Goal: Task Accomplishment & Management: Use online tool/utility

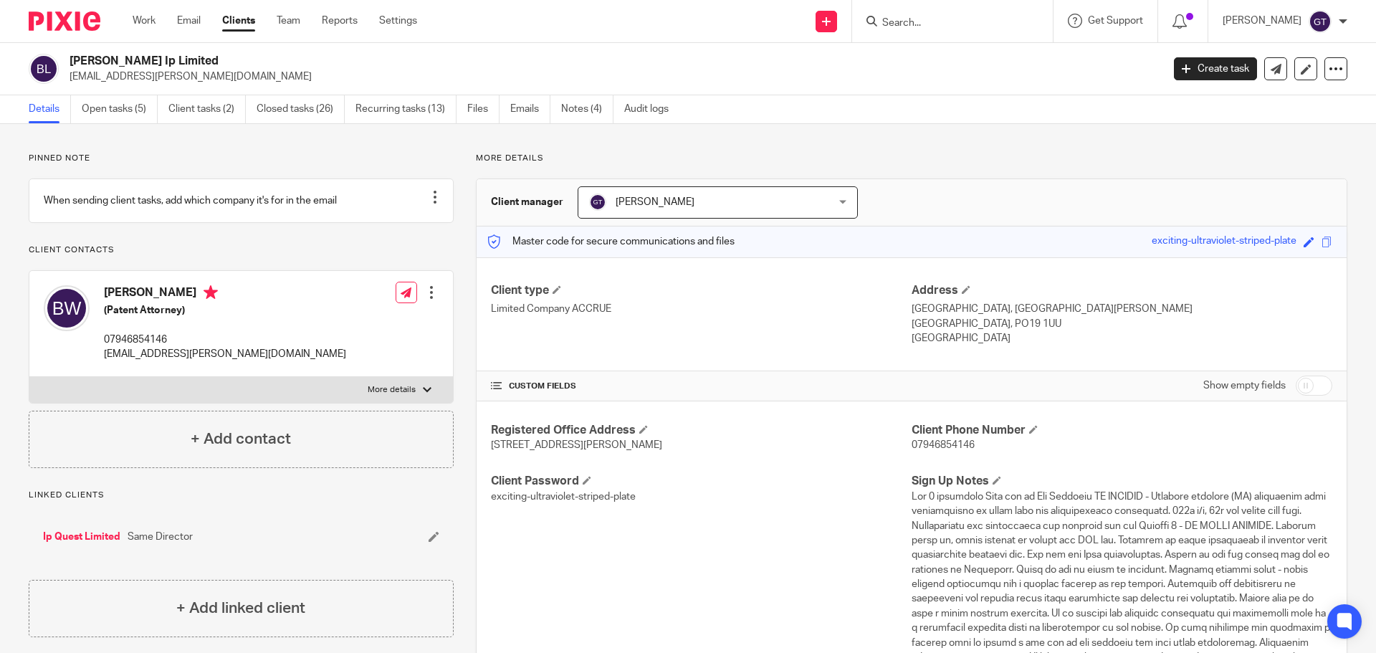
scroll to position [1075, 0]
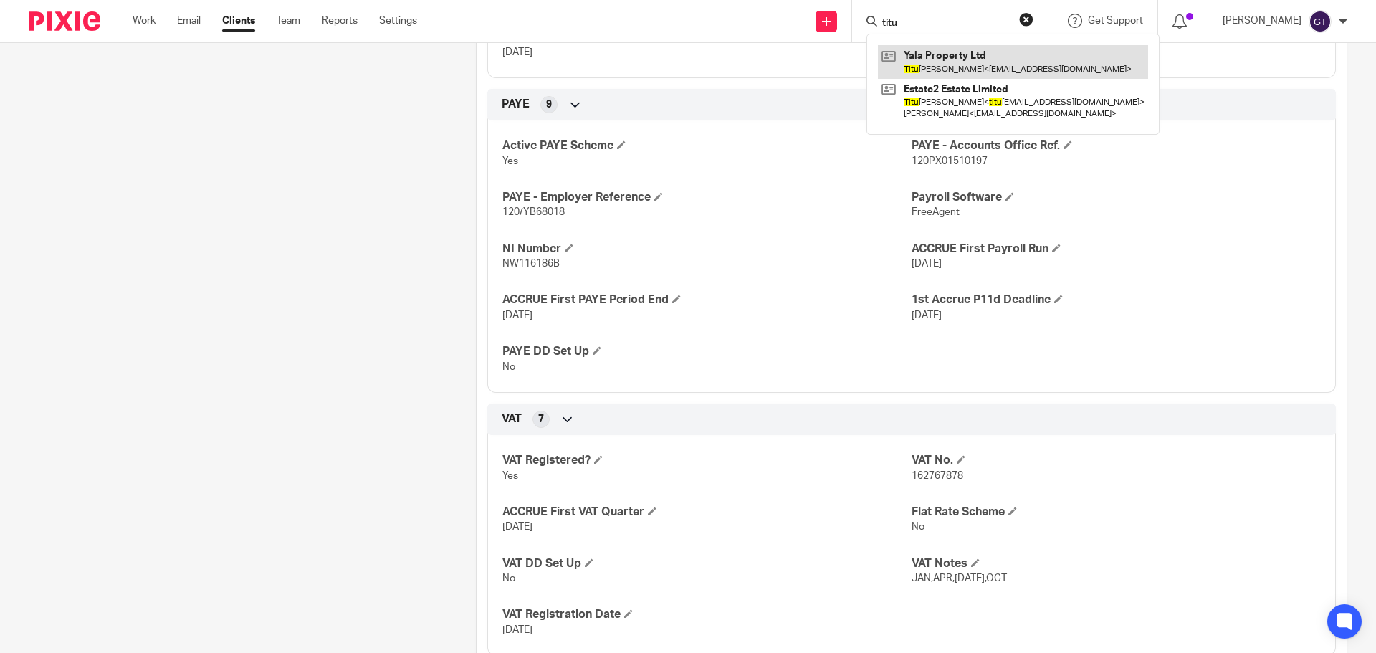
type input "titu"
click at [983, 58] on link at bounding box center [1013, 61] width 270 height 33
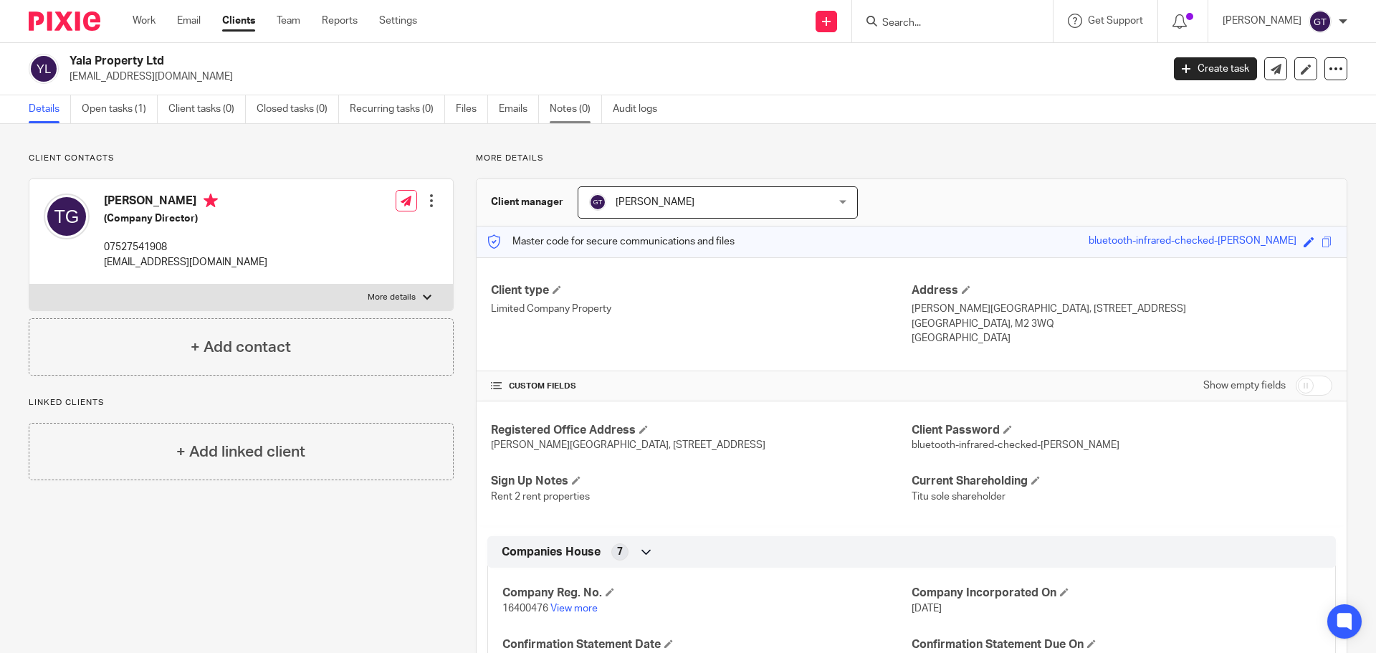
click at [562, 114] on link "Notes (0)" at bounding box center [576, 109] width 52 height 28
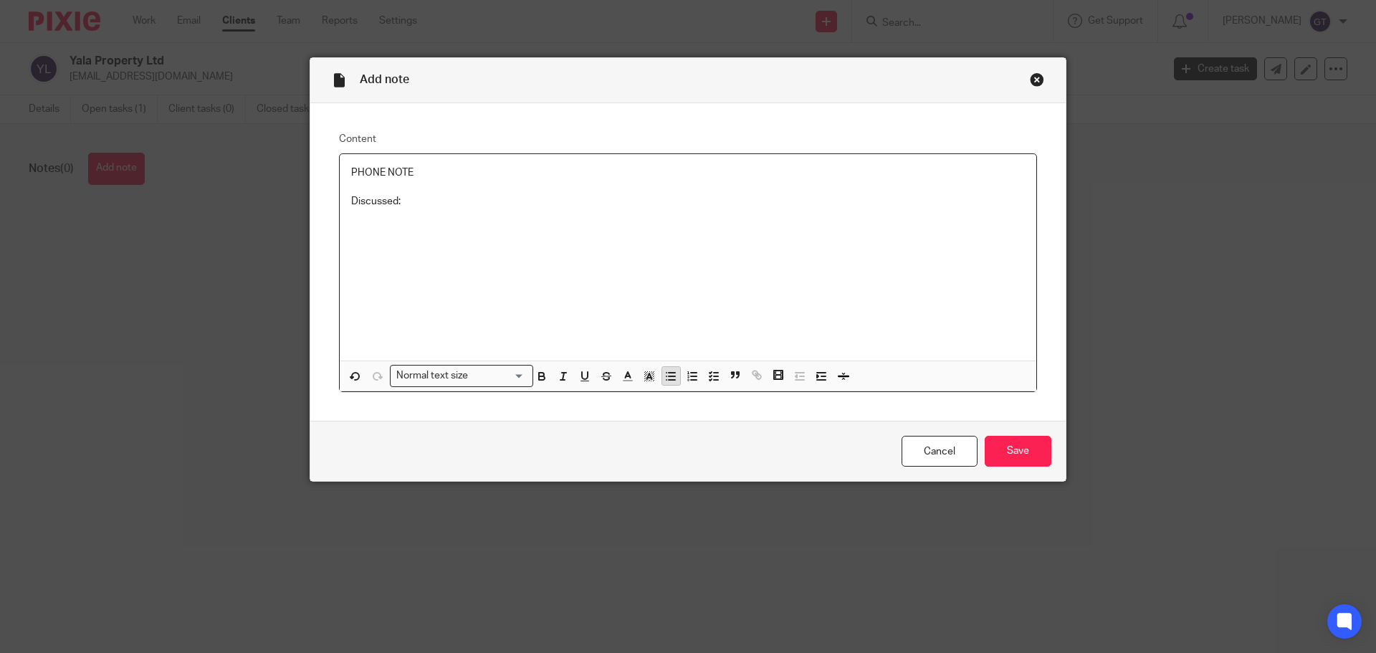
click at [669, 380] on line "button" at bounding box center [672, 380] width 6 height 0
drag, startPoint x: 348, startPoint y: 176, endPoint x: 298, endPoint y: 166, distance: 51.2
click at [297, 171] on div "Add note Content PHONE NOTE Discussed: Normal text size Loading... Remove Edit …" at bounding box center [688, 326] width 1376 height 653
click at [413, 220] on p at bounding box center [702, 216] width 645 height 14
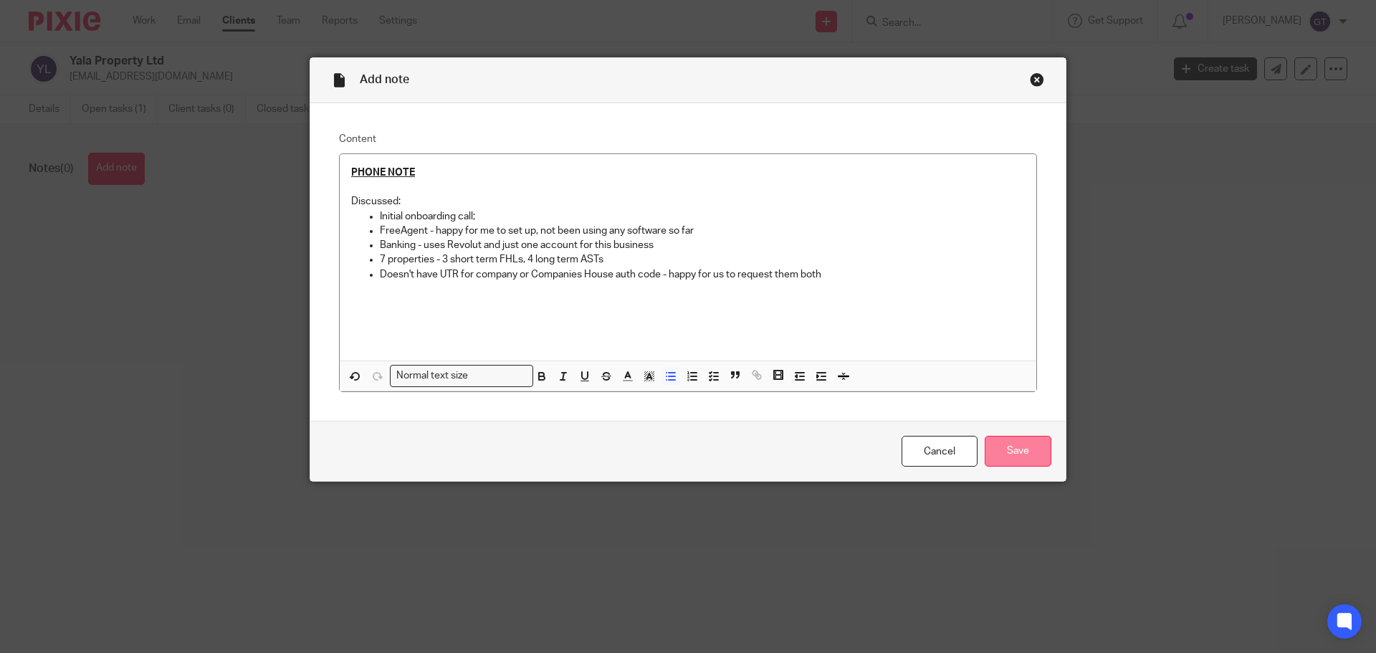
click at [1025, 454] on input "Save" at bounding box center [1018, 451] width 67 height 31
